Goal: Information Seeking & Learning: Learn about a topic

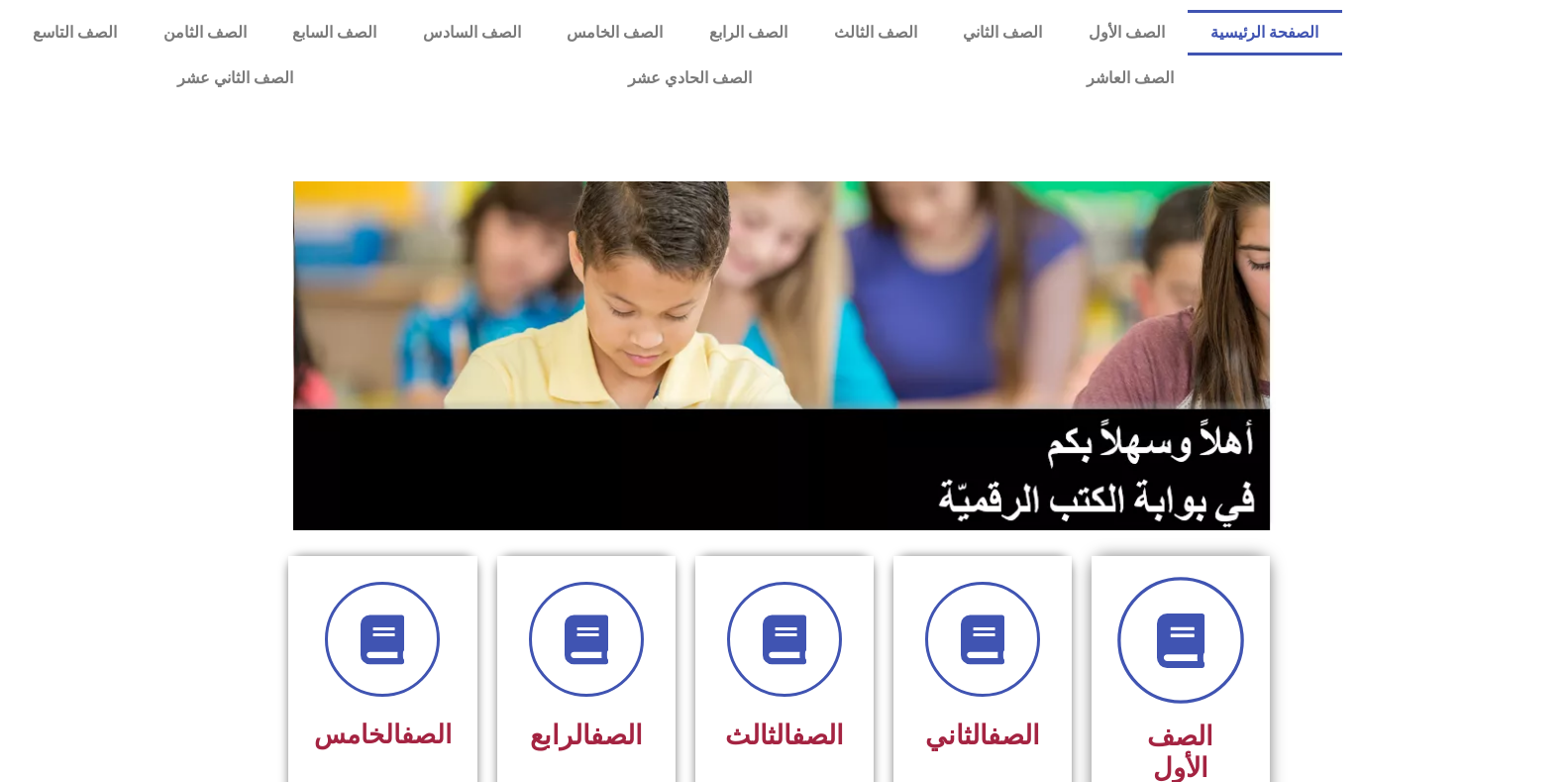
click at [1162, 666] on icon at bounding box center [1180, 640] width 55 height 55
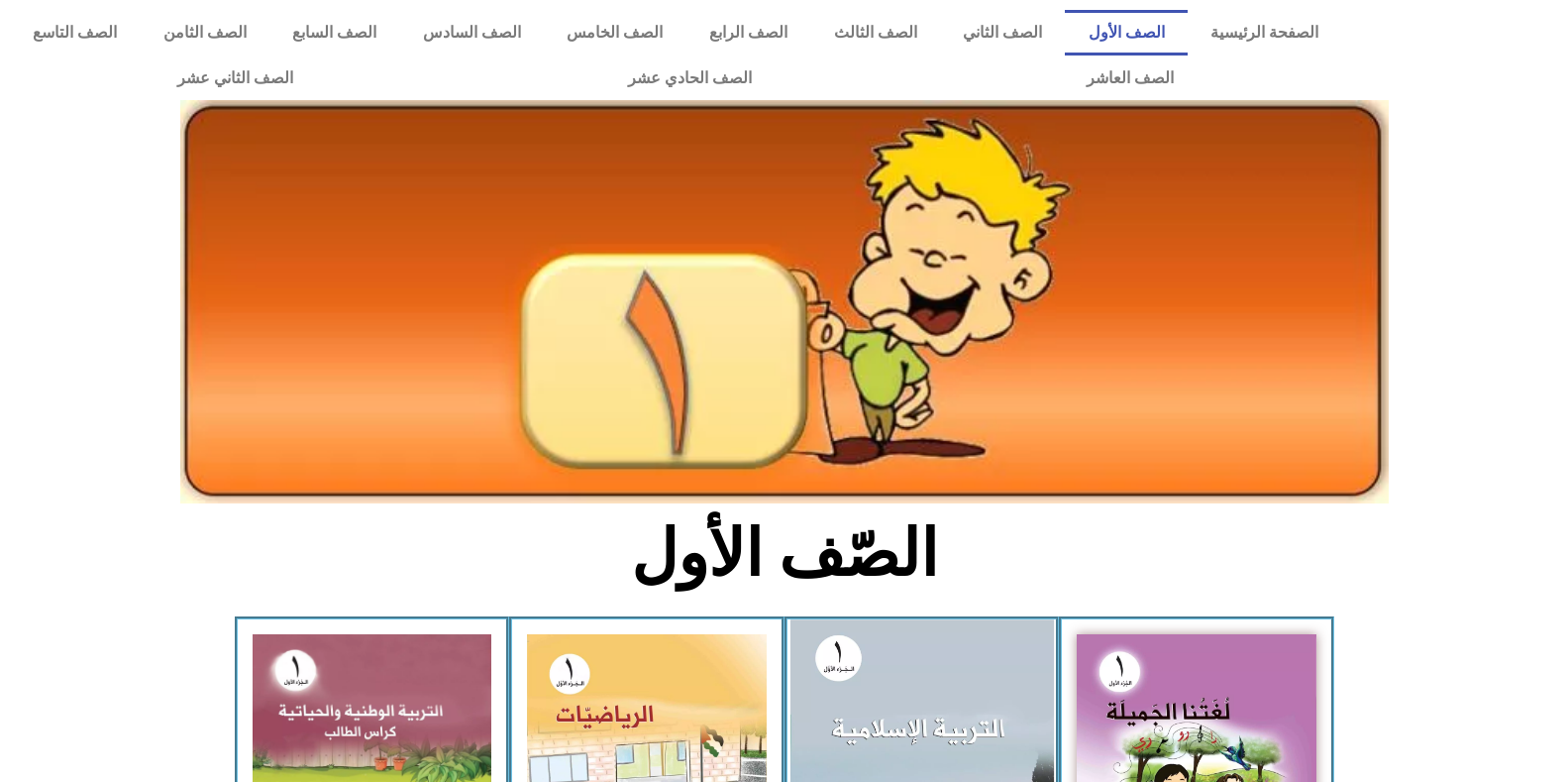
click at [990, 714] on img at bounding box center [922, 780] width 263 height 322
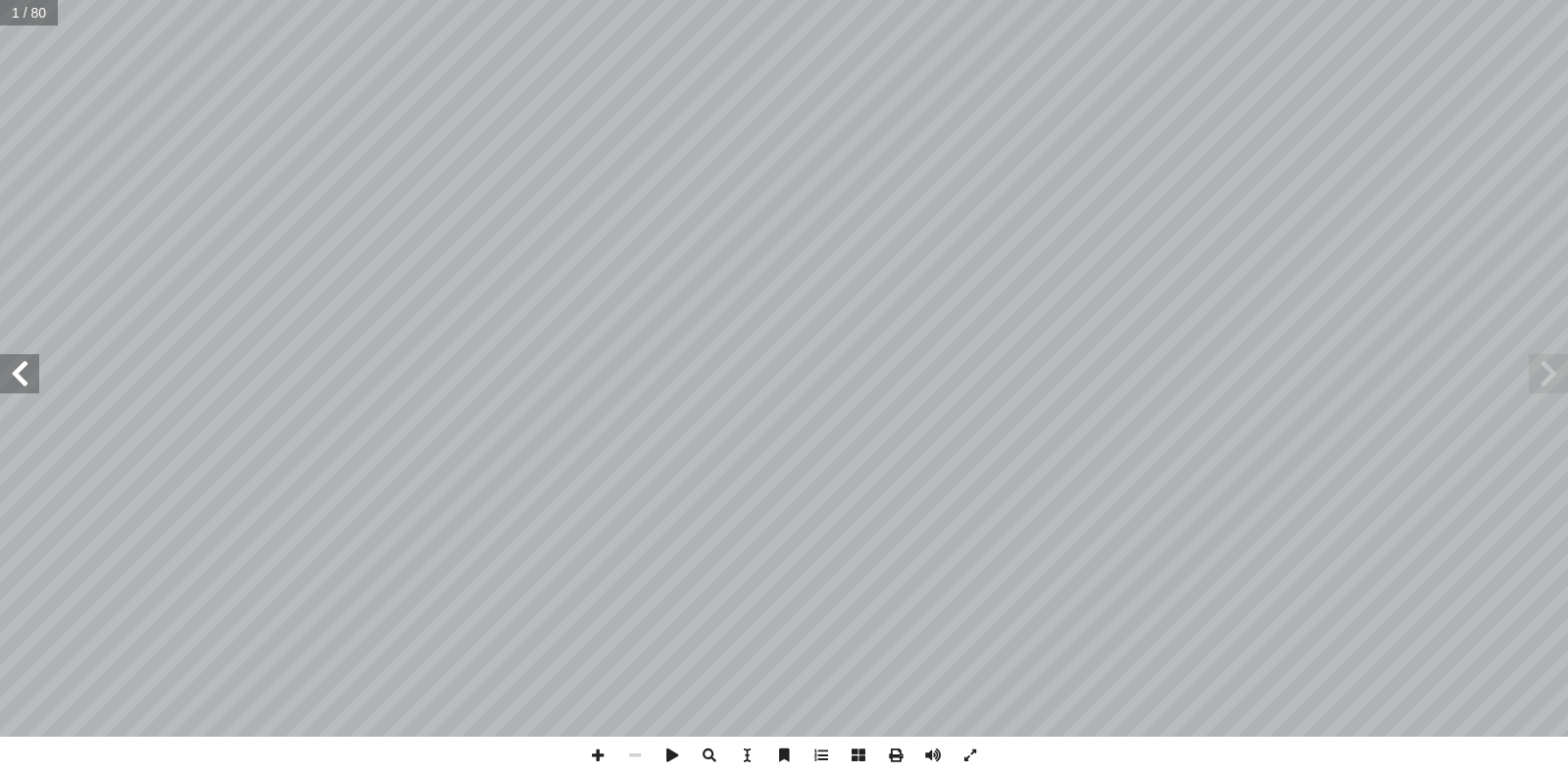
click at [20, 373] on span at bounding box center [20, 374] width 39 height 39
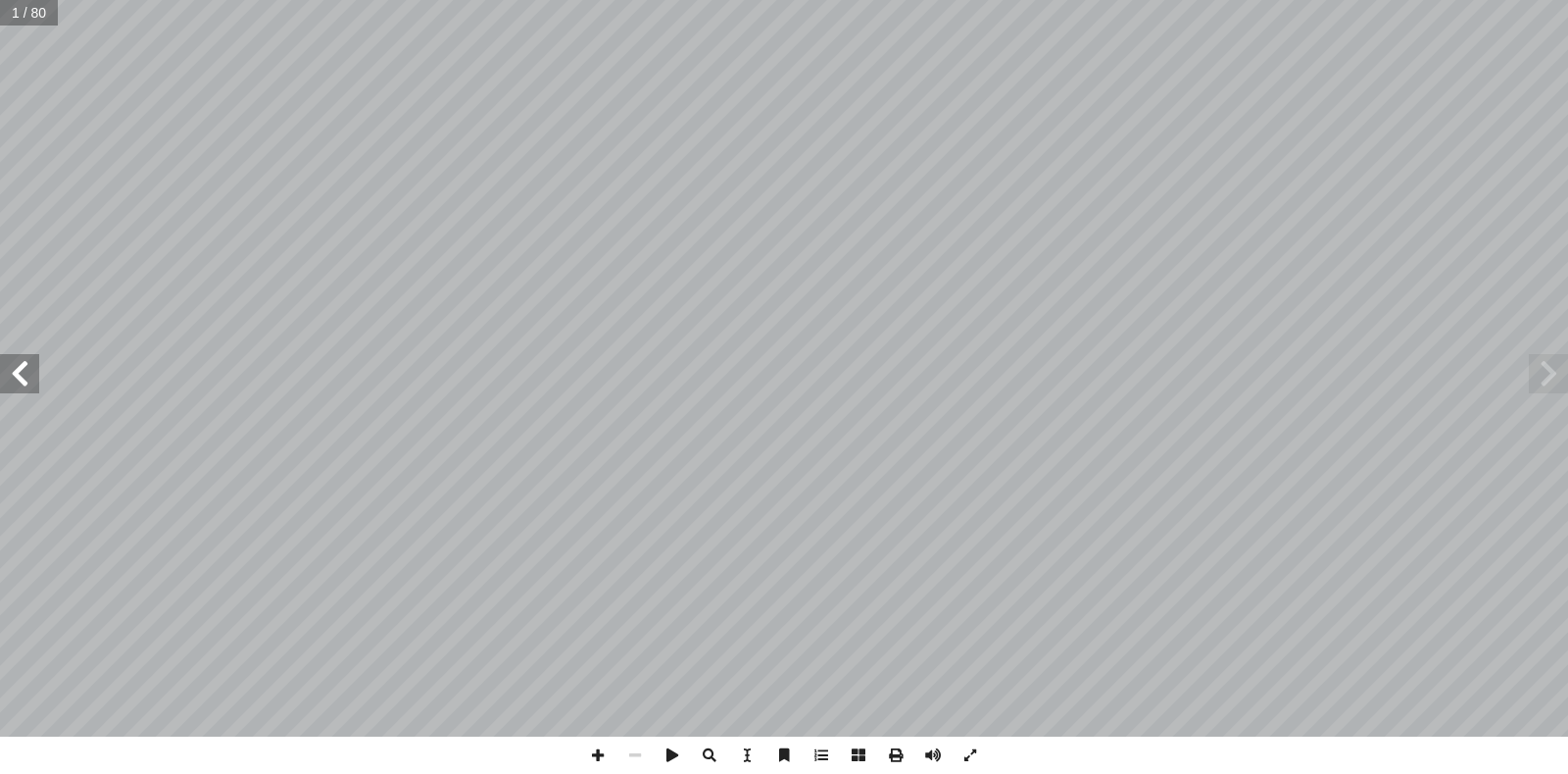
click at [20, 373] on span at bounding box center [20, 374] width 39 height 39
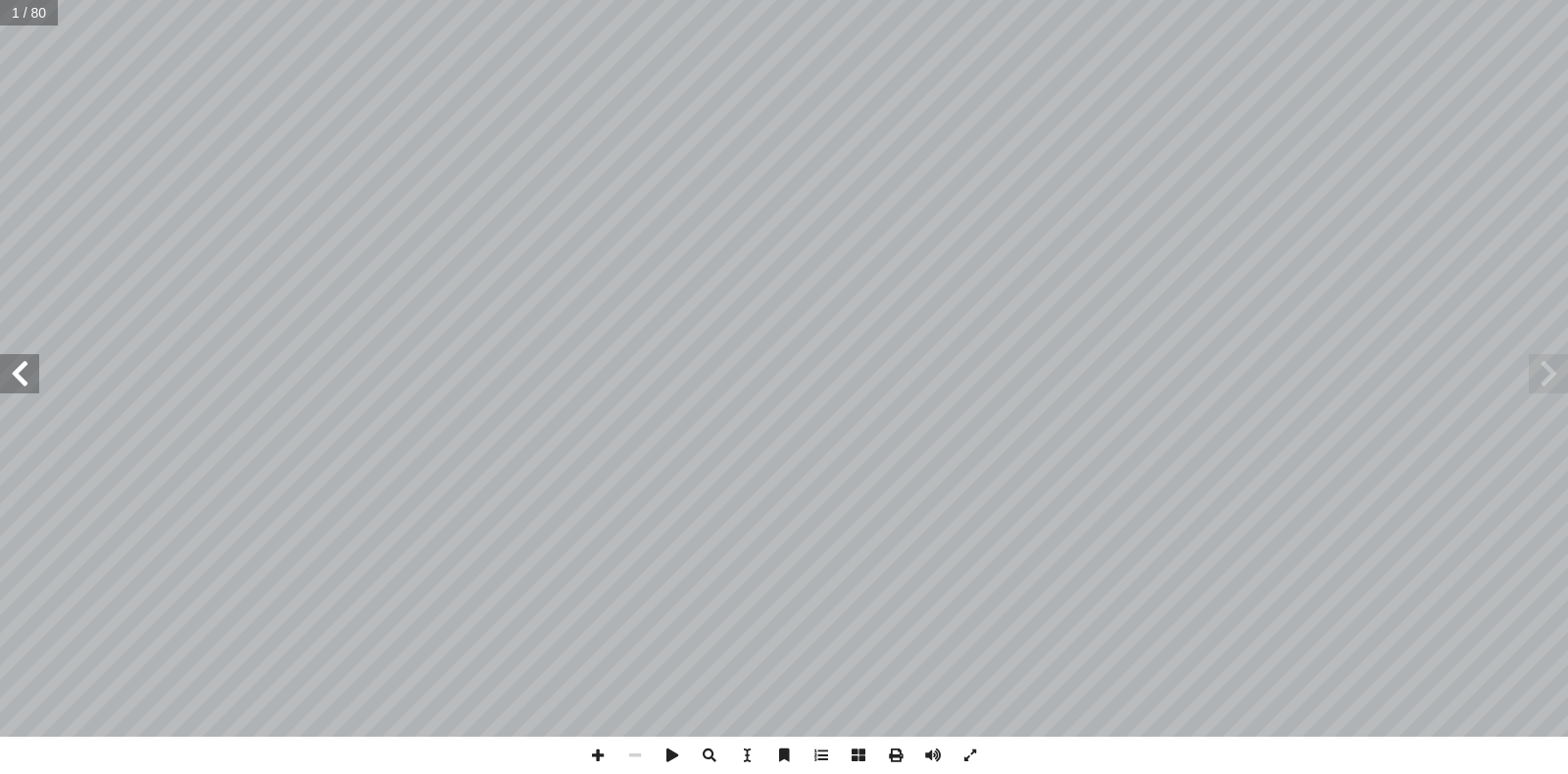
click at [20, 373] on span at bounding box center [20, 374] width 39 height 39
click at [1549, 377] on span at bounding box center [1549, 374] width 39 height 39
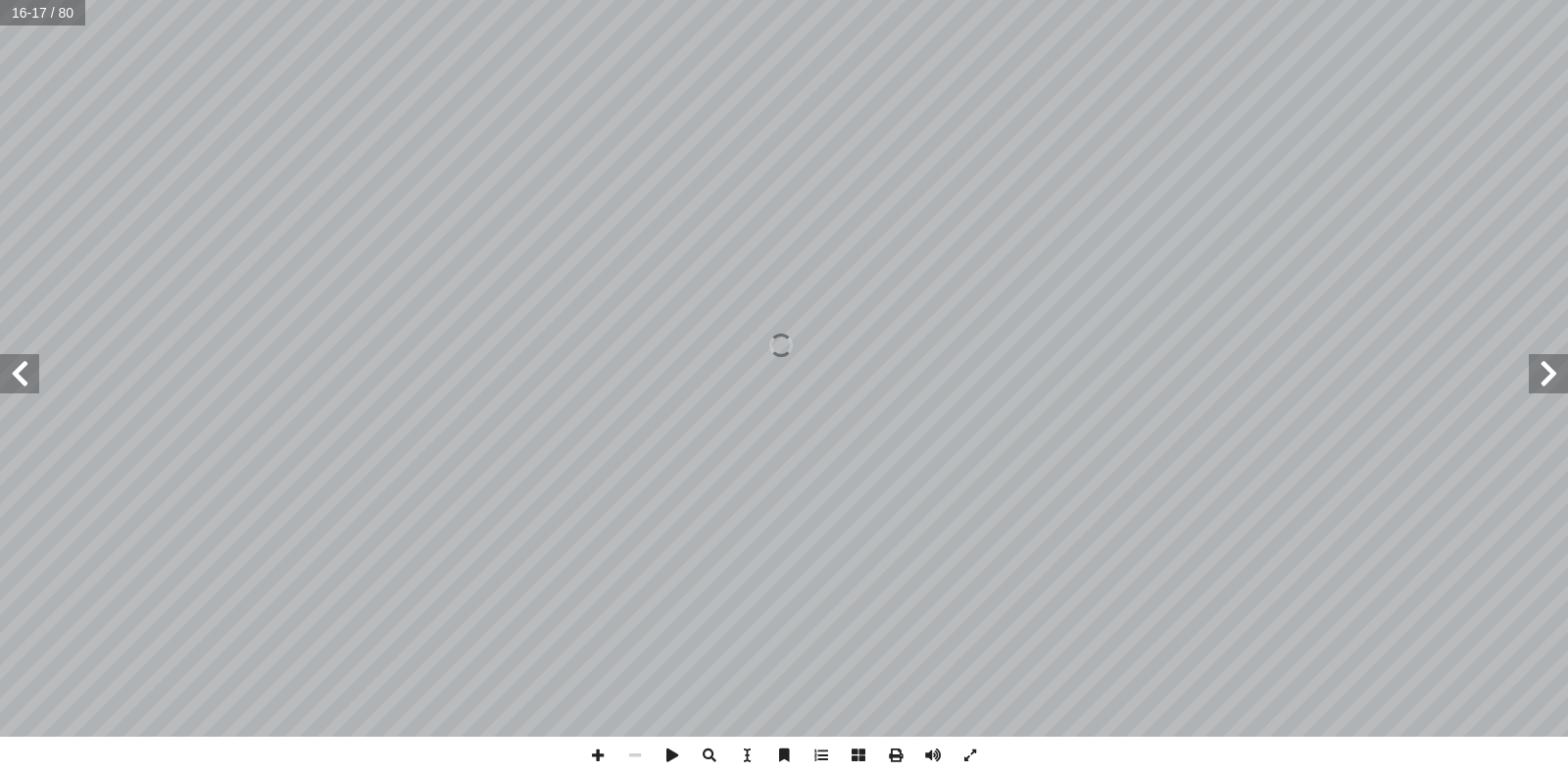
click at [1548, 378] on span at bounding box center [1549, 374] width 39 height 39
click at [1545, 376] on span at bounding box center [1549, 374] width 39 height 39
click at [1545, 378] on span at bounding box center [1549, 374] width 39 height 39
click at [2, 363] on span at bounding box center [20, 374] width 39 height 39
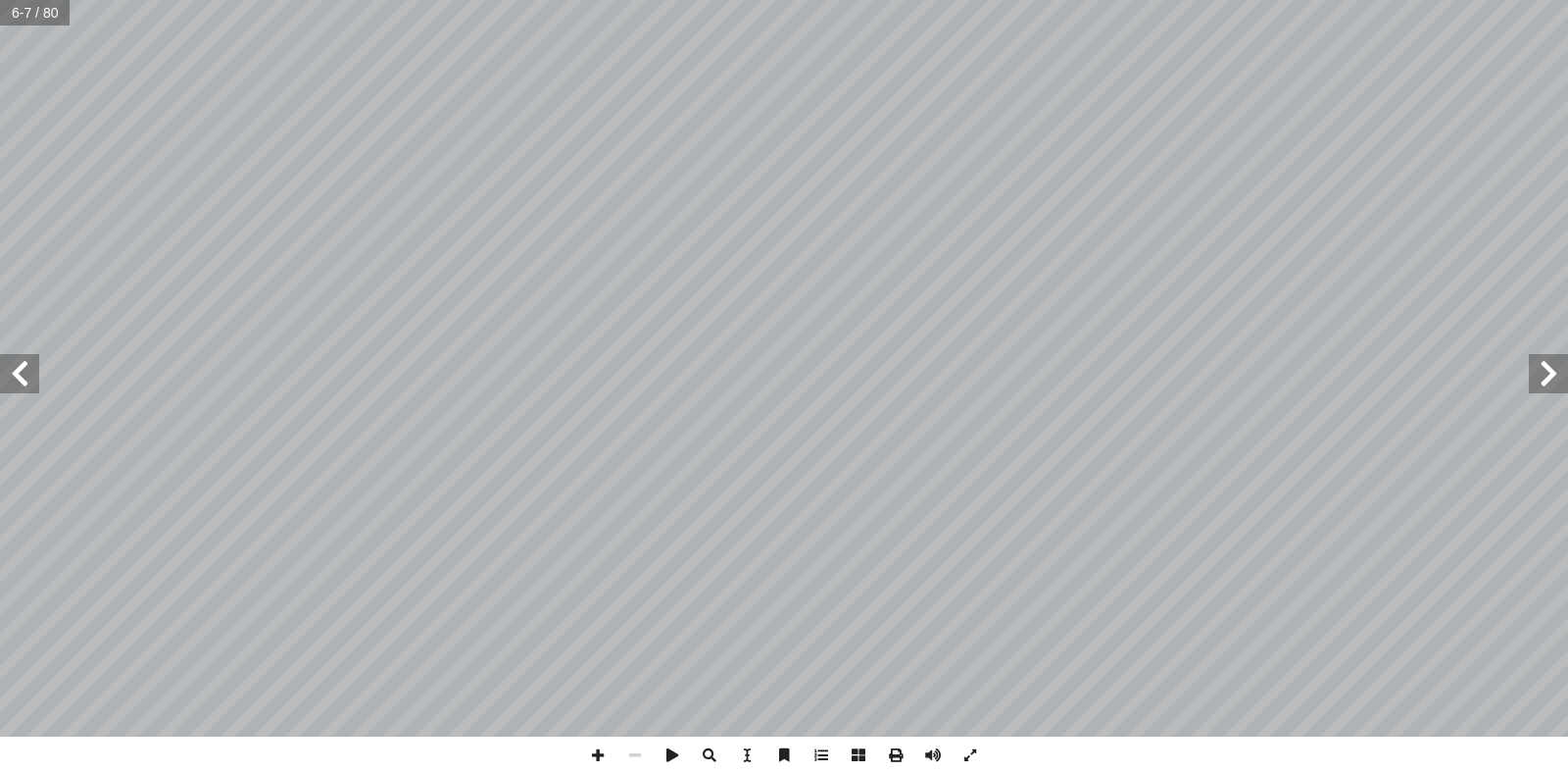
click at [2, 363] on span at bounding box center [20, 374] width 39 height 39
click at [899, 760] on span at bounding box center [896, 755] width 37 height 38
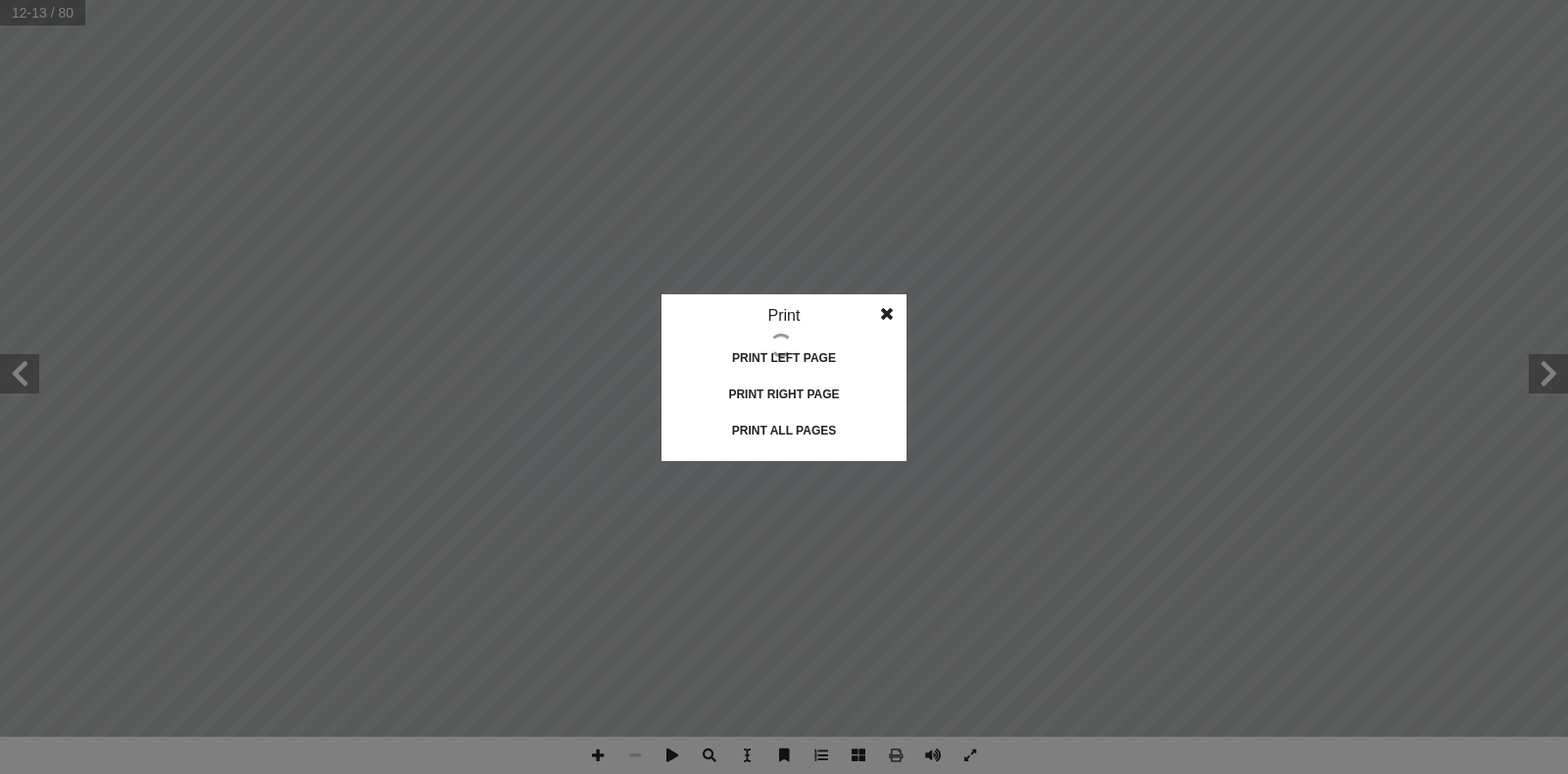
click at [763, 436] on div "Print all pages" at bounding box center [784, 430] width 196 height 32
